Goal: Transaction & Acquisition: Subscribe to service/newsletter

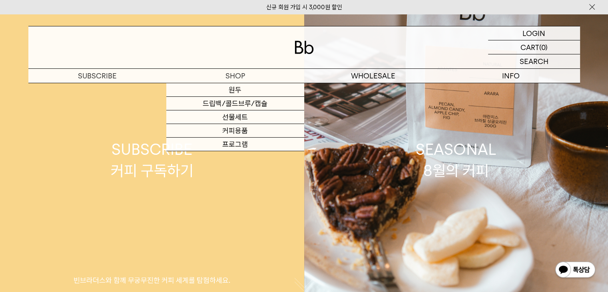
drag, startPoint x: 0, startPoint y: 0, endPoint x: 149, endPoint y: 182, distance: 235.0
click at [149, 182] on link "SUBSCRIBE 커피 구독하기 빈브라더스와 함께 무궁무진한 커피 세계를 탐험하세요." at bounding box center [152, 160] width 304 height 292
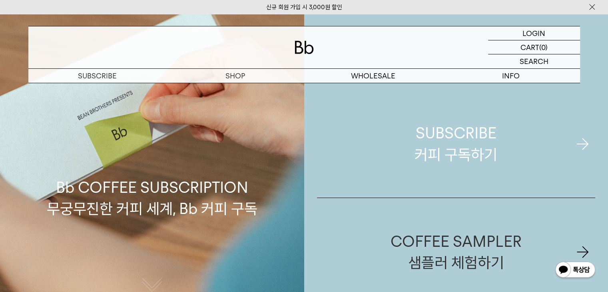
click at [496, 137] on div "SUBSCRIBE 커피 구독하기" at bounding box center [456, 143] width 83 height 42
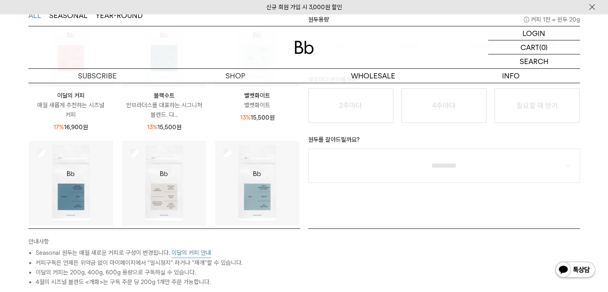
scroll to position [105, 0]
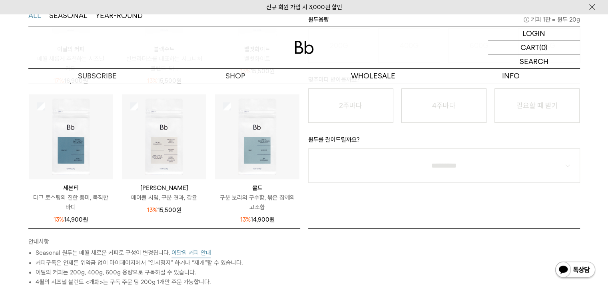
click at [308, 45] on img at bounding box center [304, 47] width 19 height 13
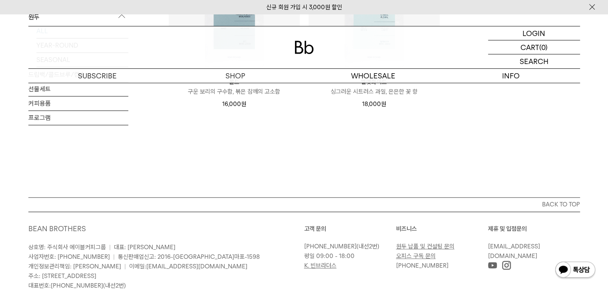
scroll to position [816, 0]
